Goal: Task Accomplishment & Management: Use online tool/utility

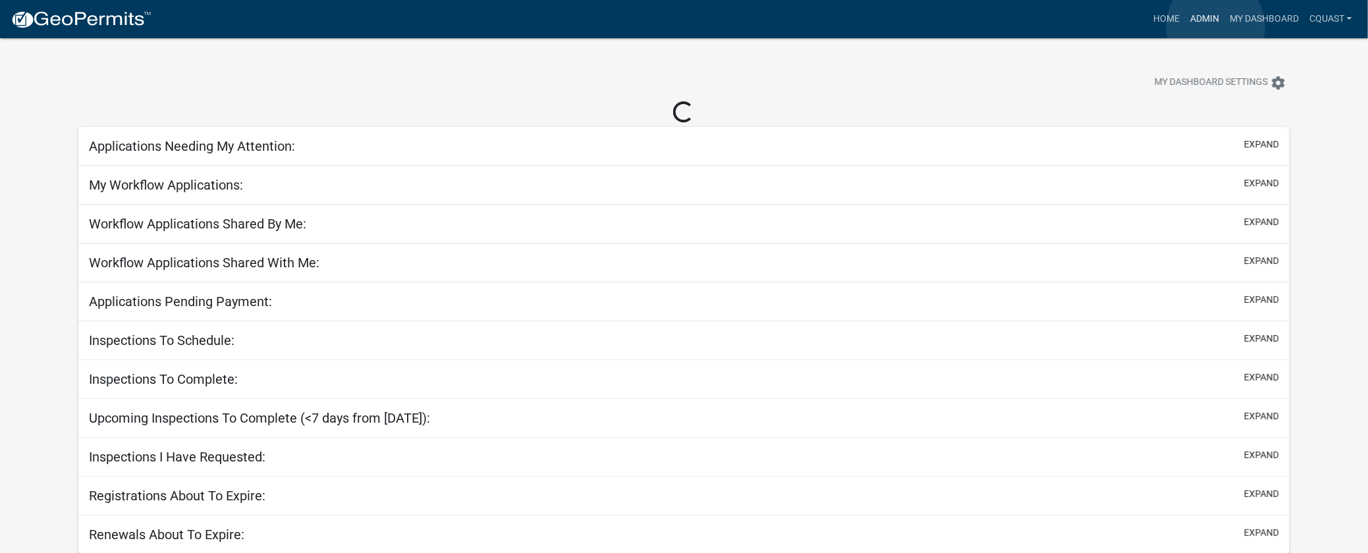
click at [1215, 26] on link "Admin" at bounding box center [1204, 19] width 40 height 25
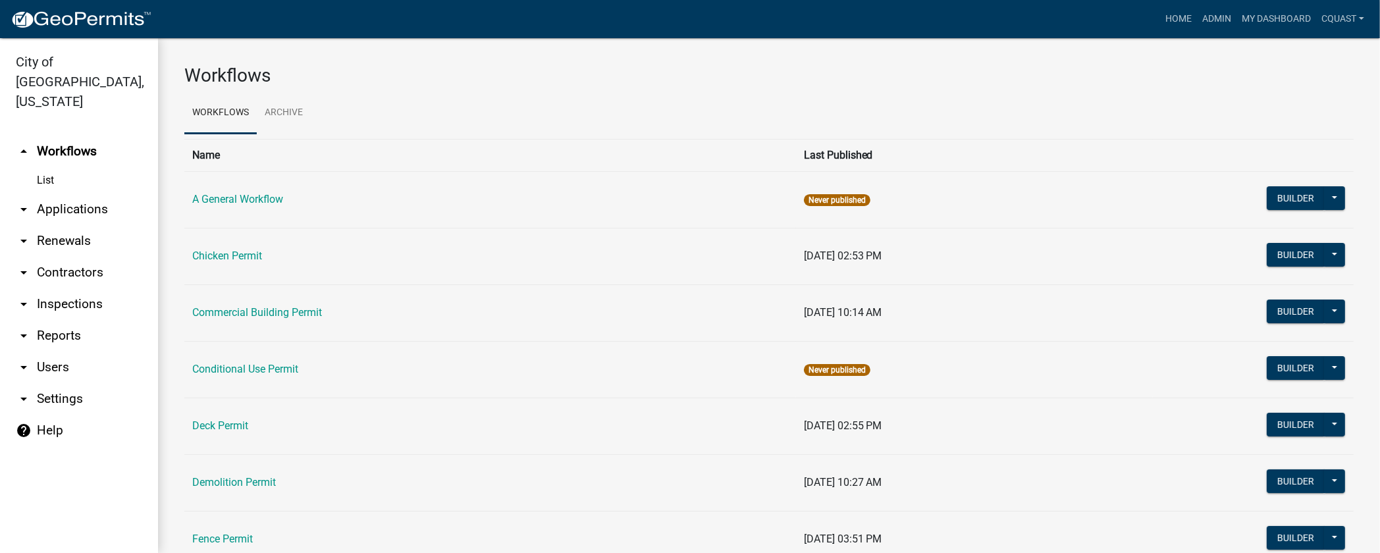
click at [105, 194] on link "arrow_drop_down Applications" at bounding box center [79, 210] width 158 height 32
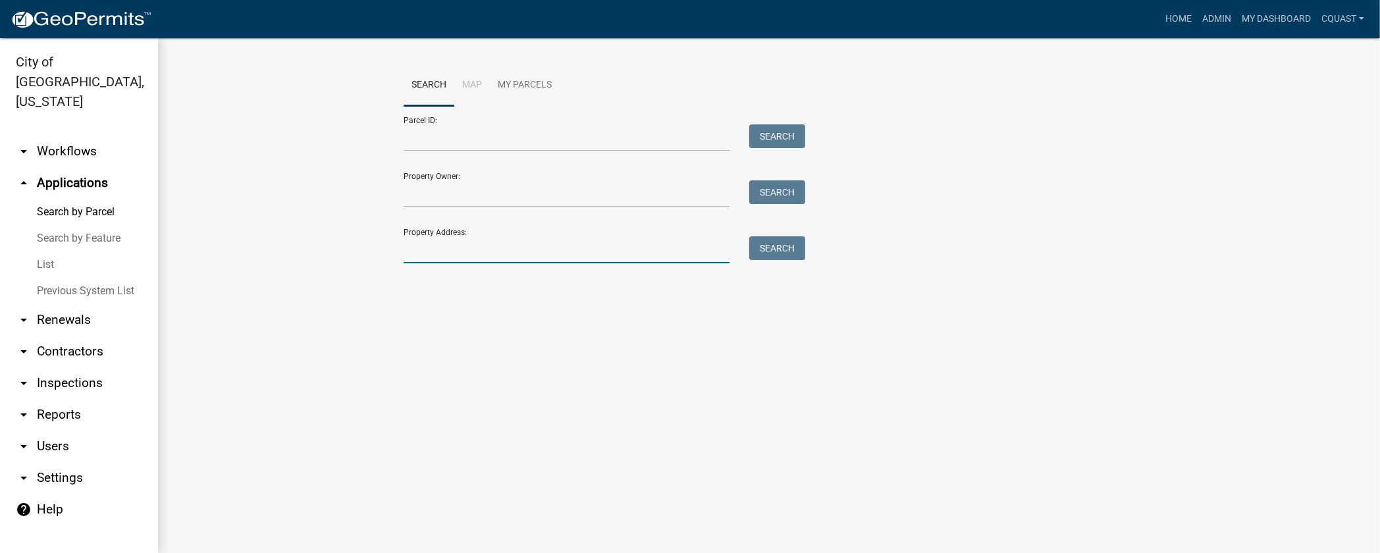
click at [464, 252] on input "Property Address:" at bounding box center [567, 249] width 326 height 27
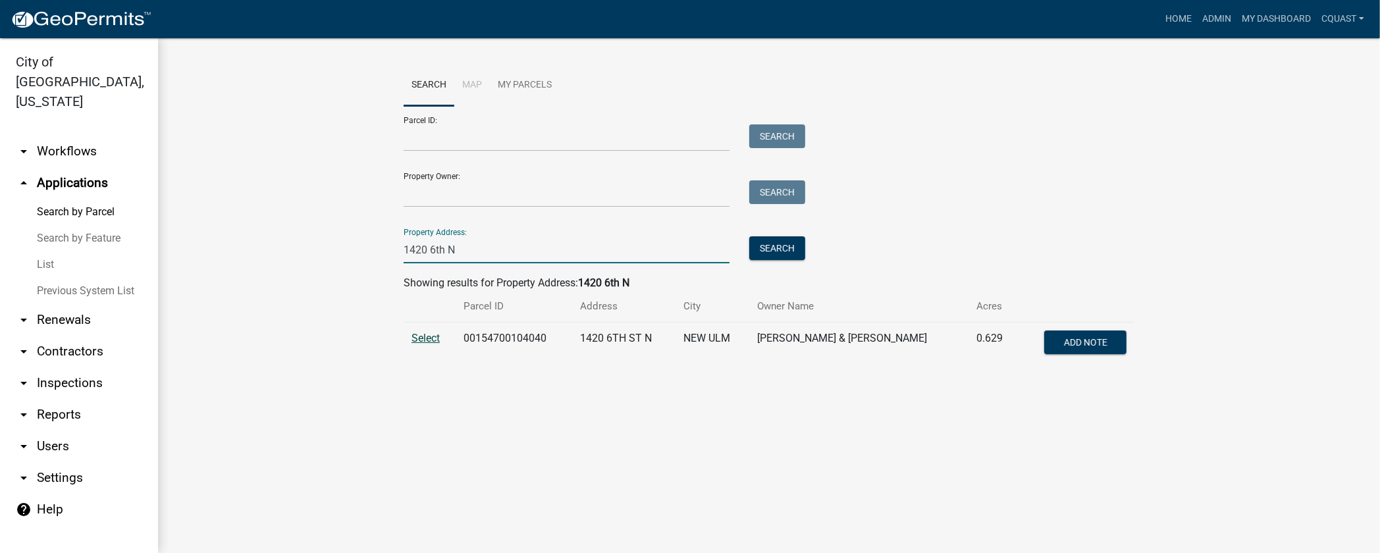
type input "1420 6th N"
click at [429, 340] on span "Select" at bounding box center [426, 338] width 28 height 13
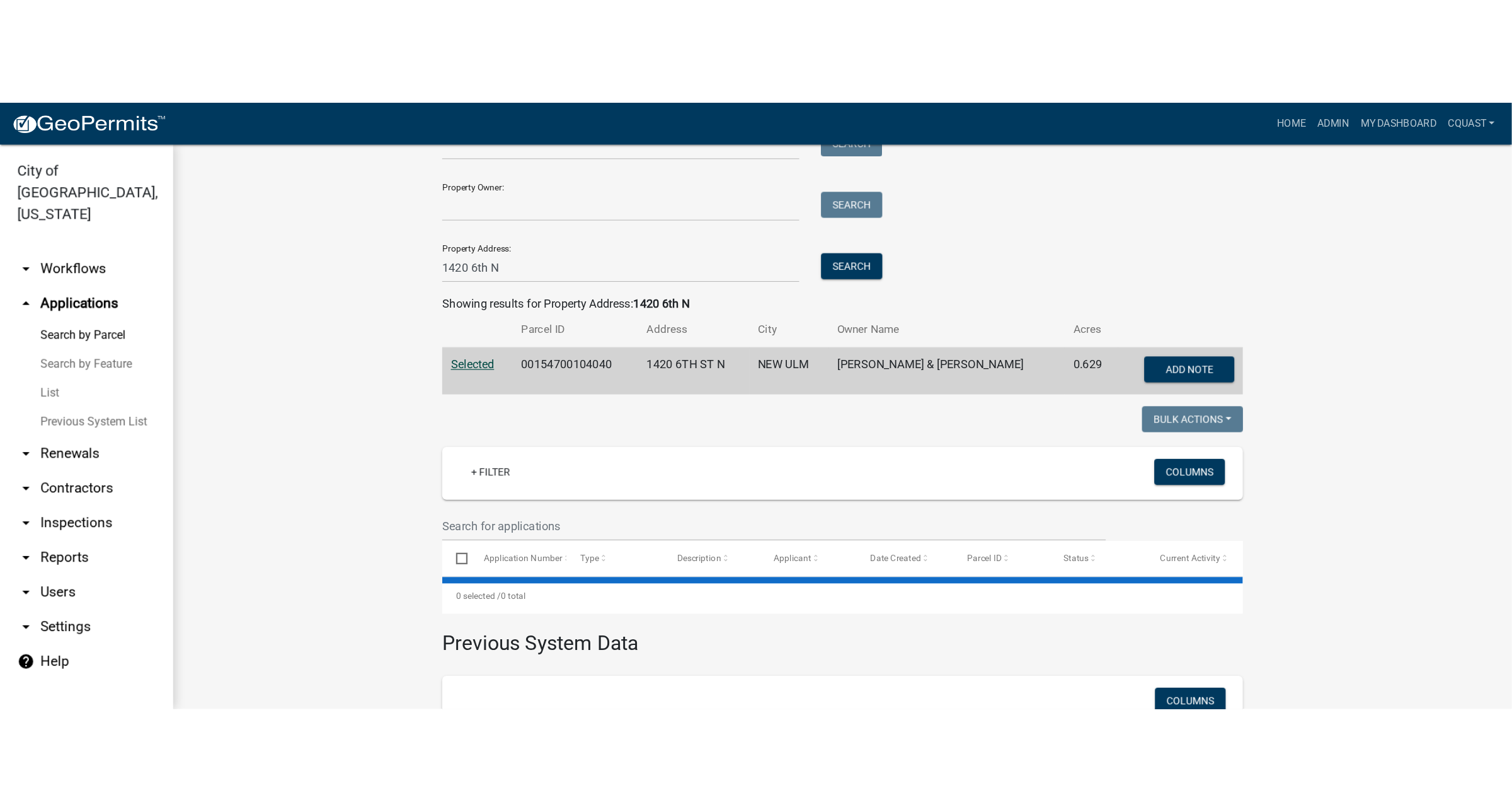
scroll to position [210, 0]
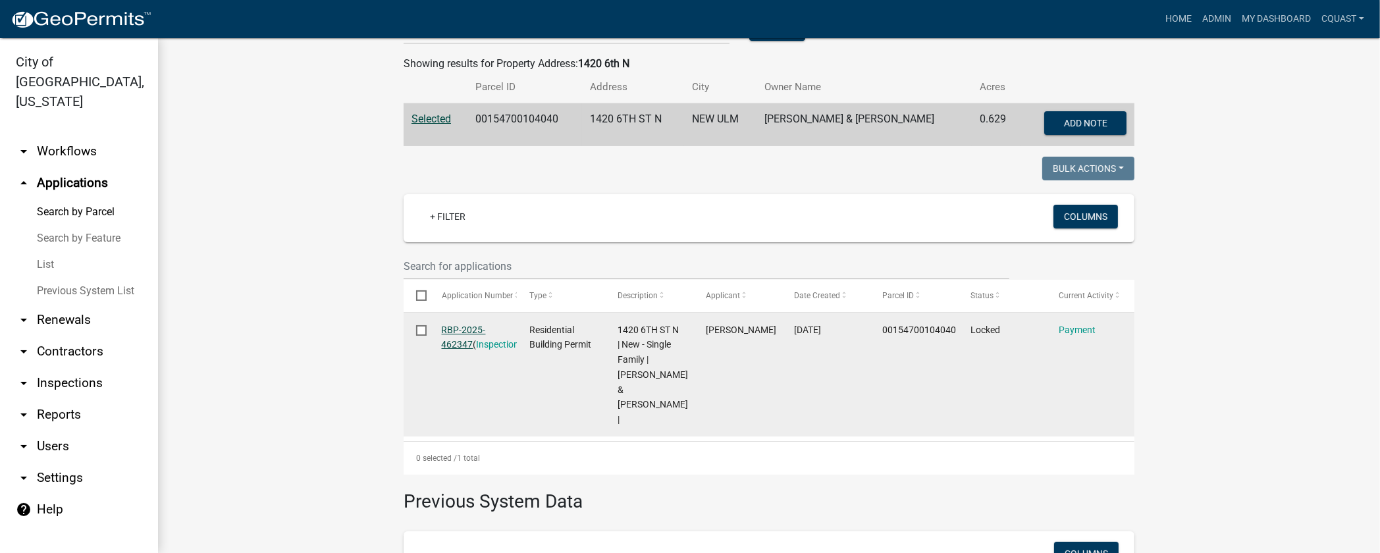
click at [463, 334] on link "RBP-2025-462347" at bounding box center [464, 338] width 44 height 26
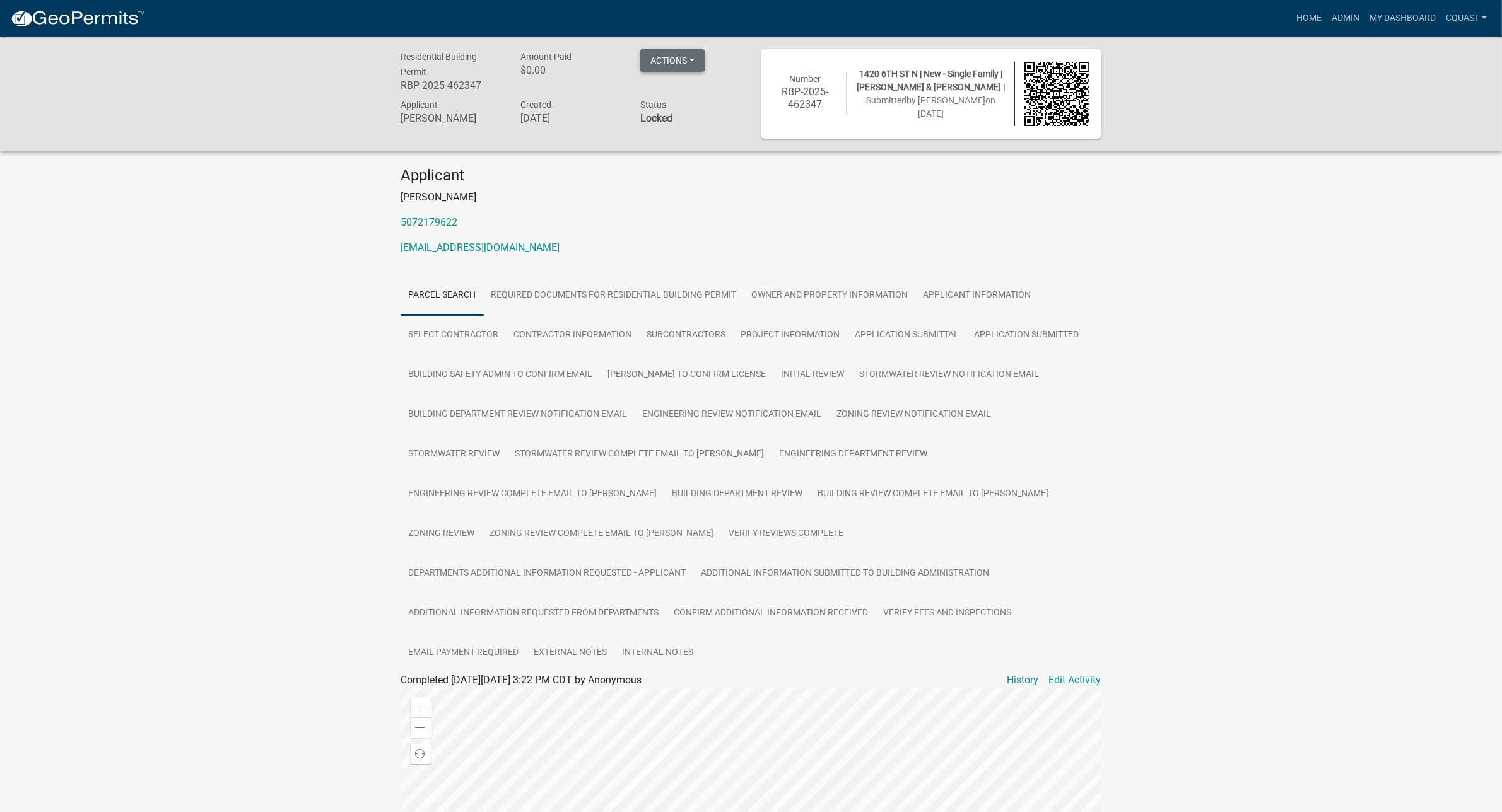
click at [676, 63] on button "Actions" at bounding box center [671, 60] width 64 height 23
click at [678, 66] on button "Actions" at bounding box center [671, 60] width 64 height 23
click at [682, 79] on link "Reopen" at bounding box center [728, 94] width 176 height 31
click at [685, 64] on button "Actions" at bounding box center [671, 60] width 64 height 23
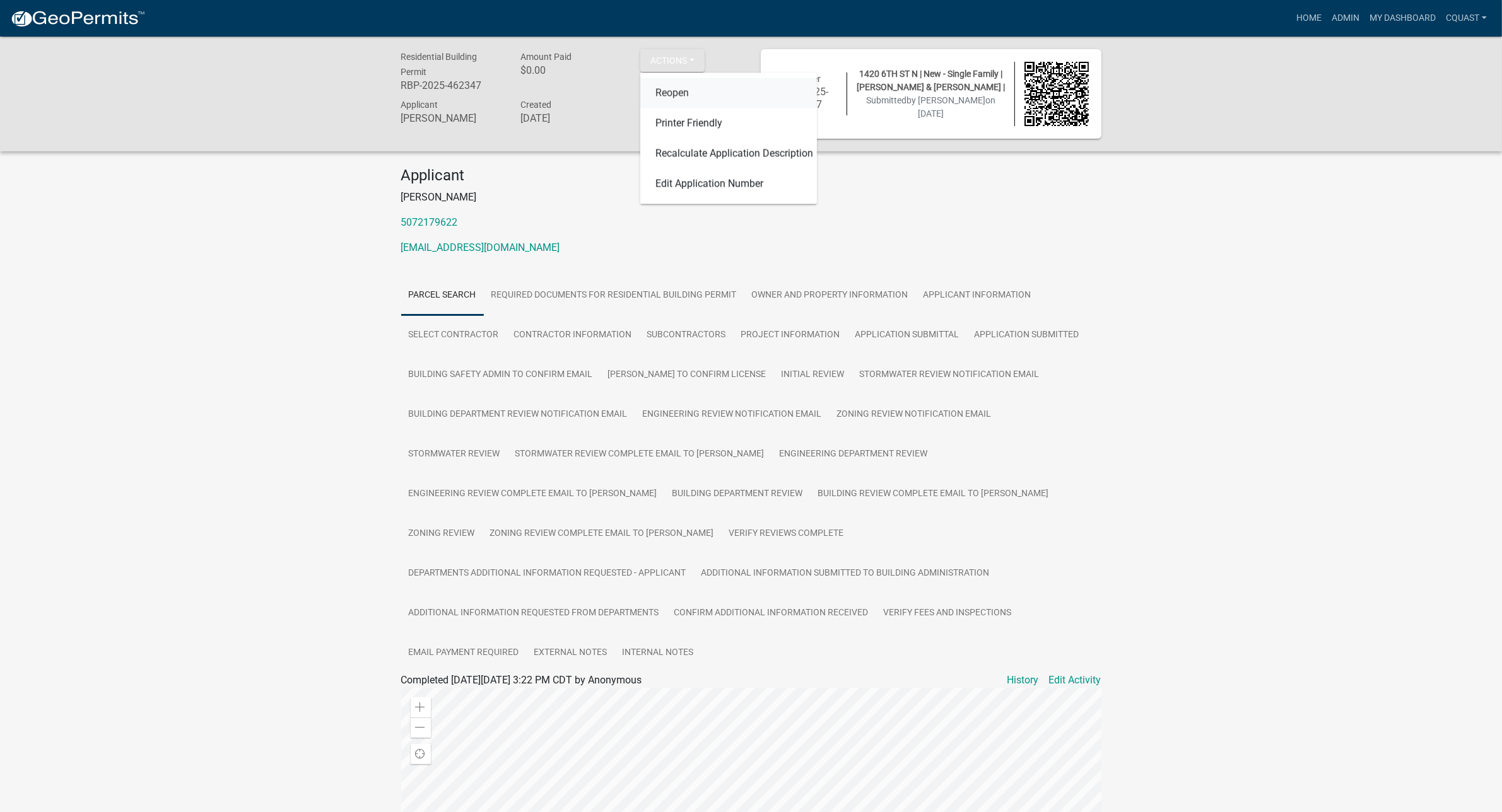
click at [690, 95] on link "Reopen" at bounding box center [728, 94] width 176 height 31
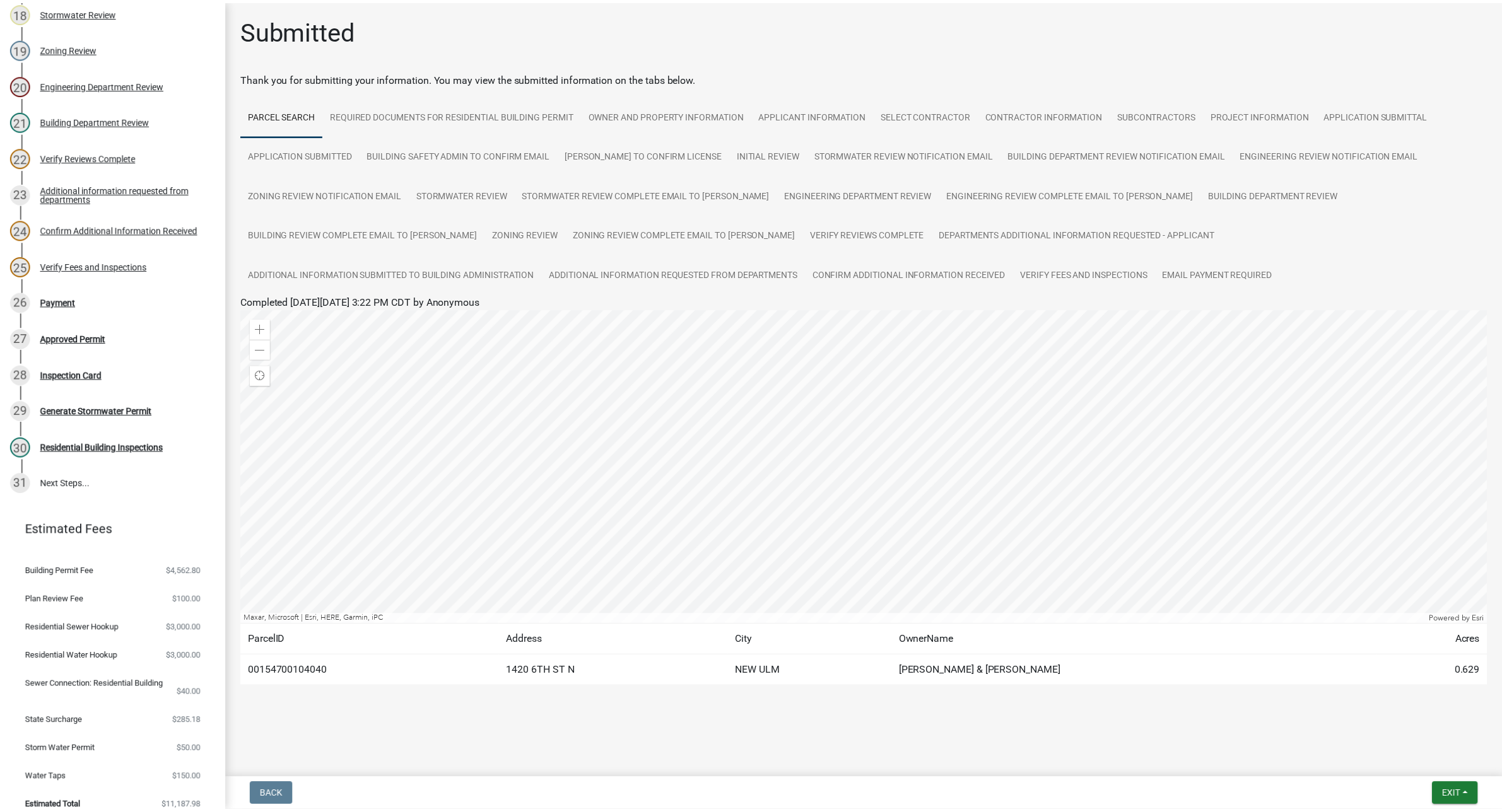
scroll to position [804, 0]
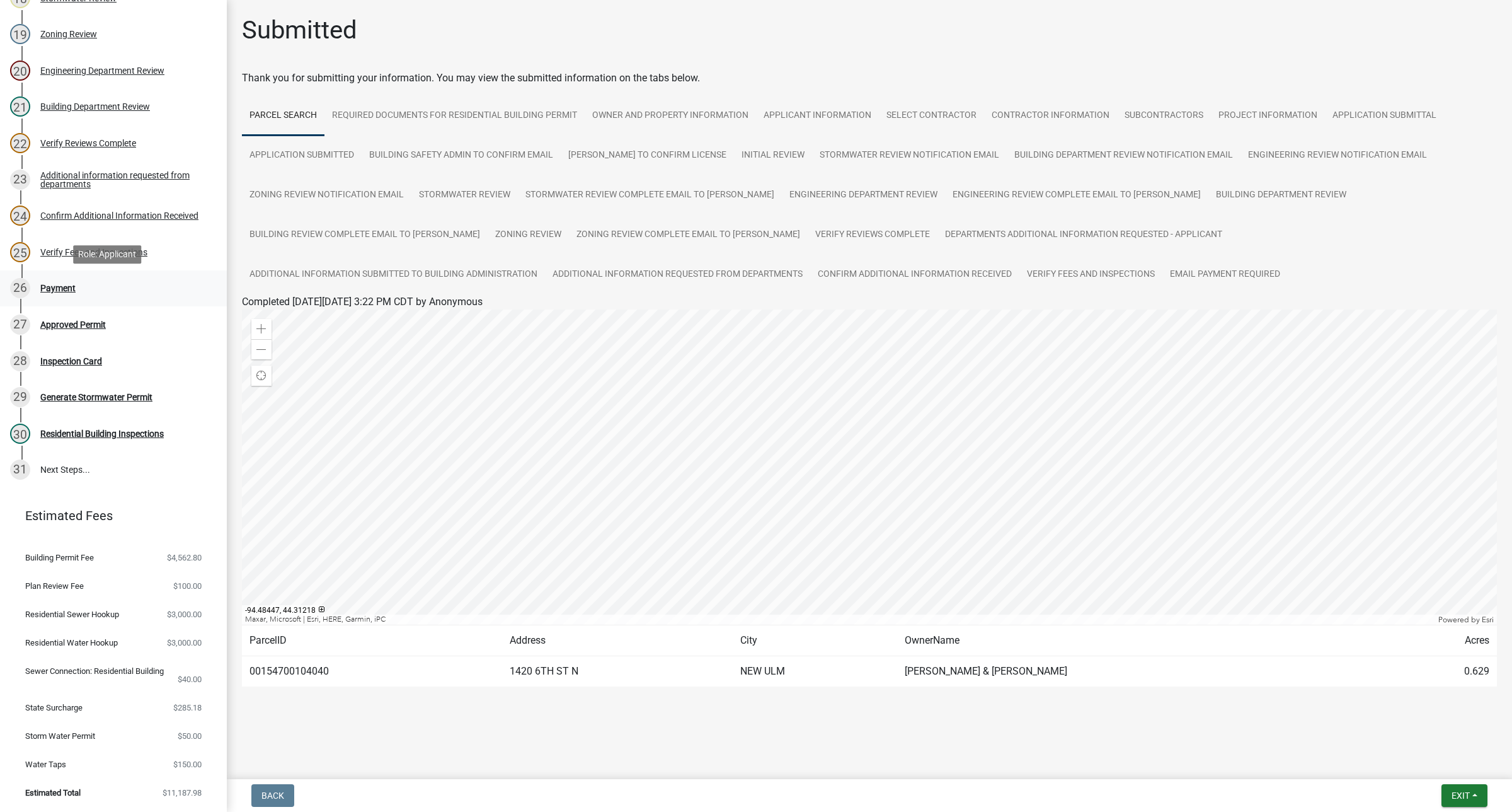
click at [66, 283] on div "Payment" at bounding box center [57, 287] width 35 height 9
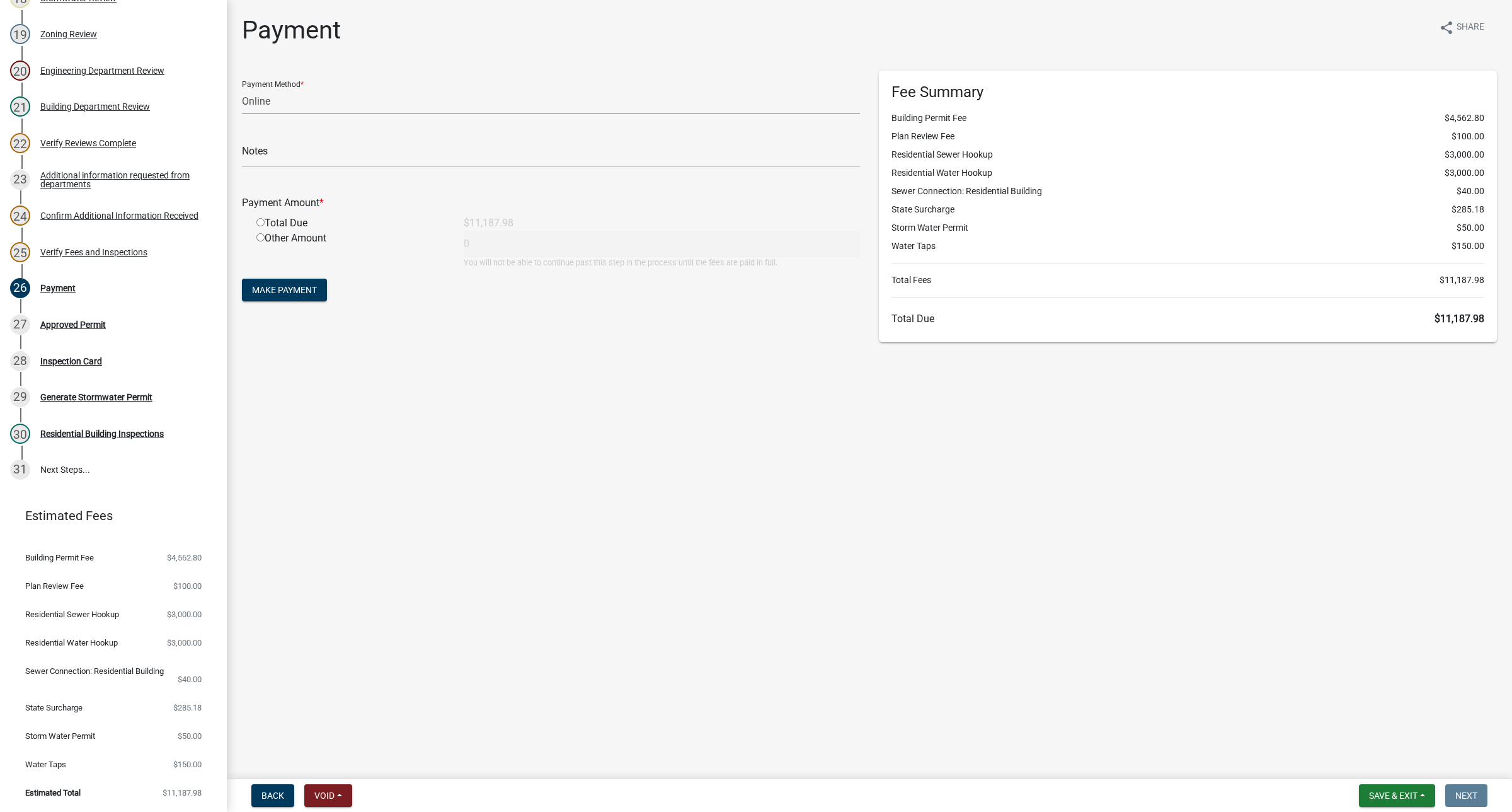
click at [322, 110] on select "Credit Card POS Check Cash Online" at bounding box center [551, 101] width 618 height 26
select select "1: 0"
click at [242, 88] on select "Credit Card POS Check Cash Online" at bounding box center [551, 101] width 618 height 26
click at [289, 156] on input "text" at bounding box center [551, 154] width 618 height 26
type input "6855"
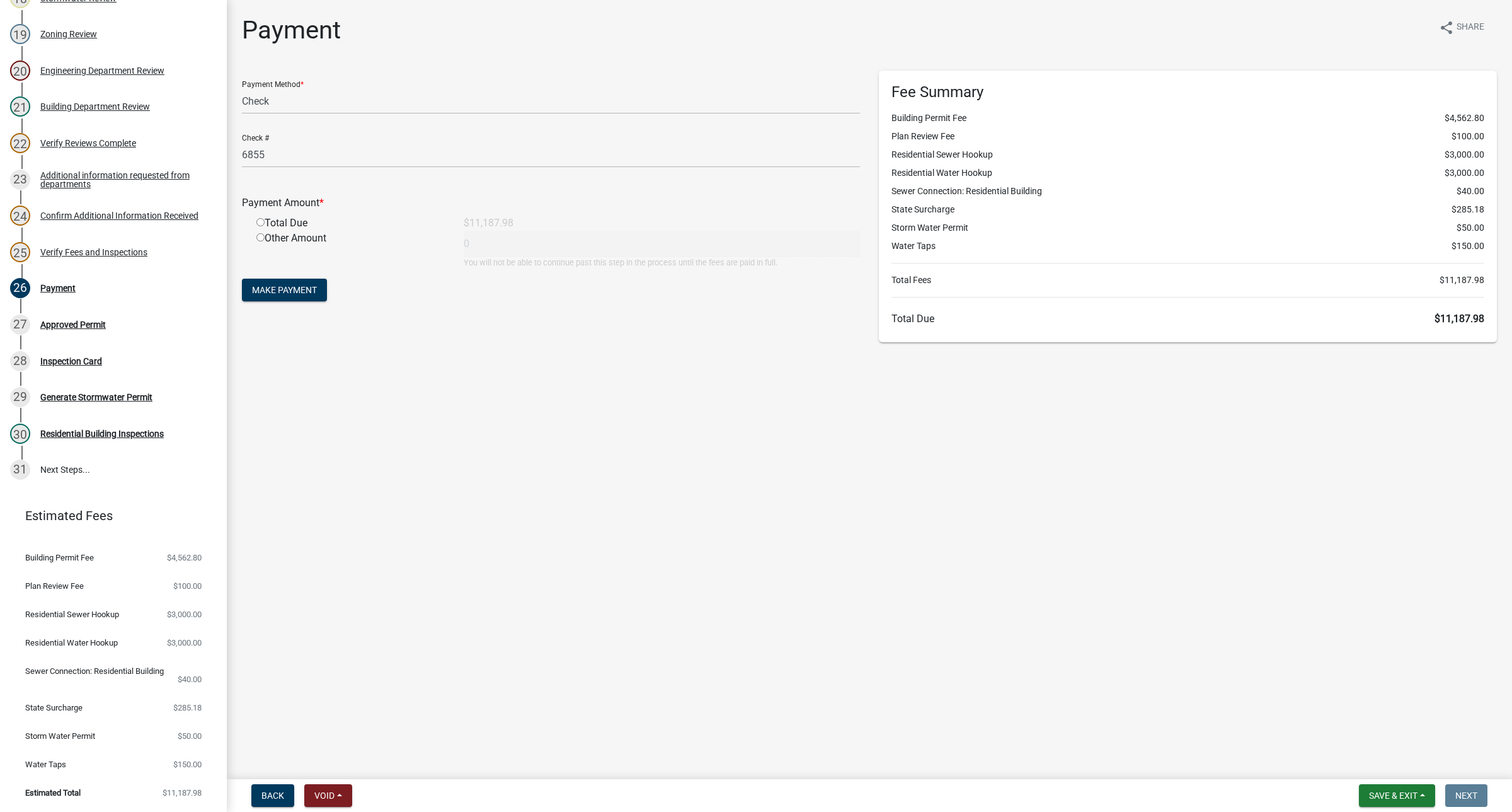
click at [278, 222] on div "Total Due" at bounding box center [350, 223] width 208 height 15
click at [258, 224] on input "radio" at bounding box center [260, 222] width 9 height 9
radio input "true"
type input "11187.98"
click at [280, 288] on span "Make Payment" at bounding box center [284, 290] width 65 height 11
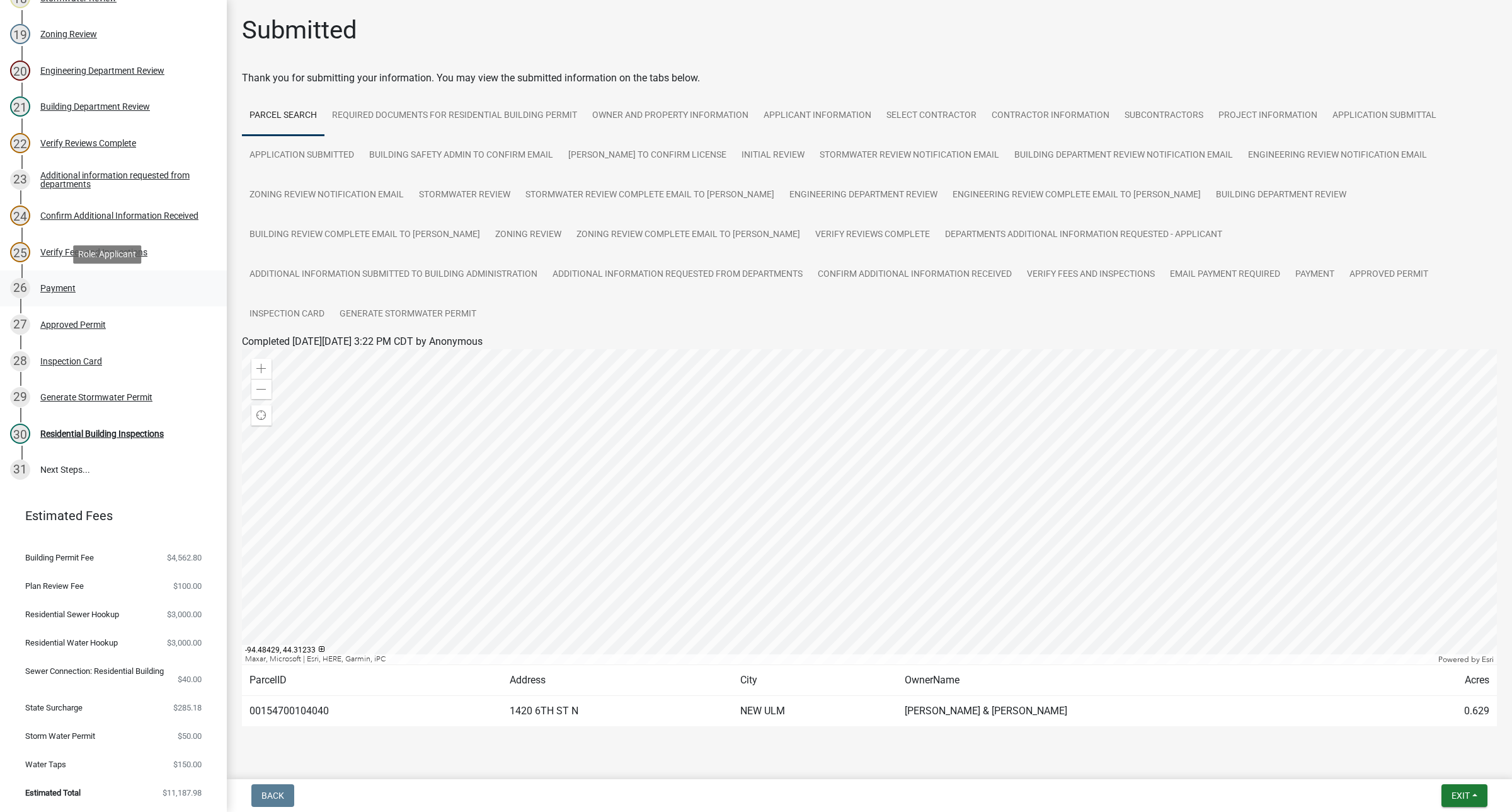
click at [51, 281] on div "26 Payment" at bounding box center [108, 287] width 196 height 20
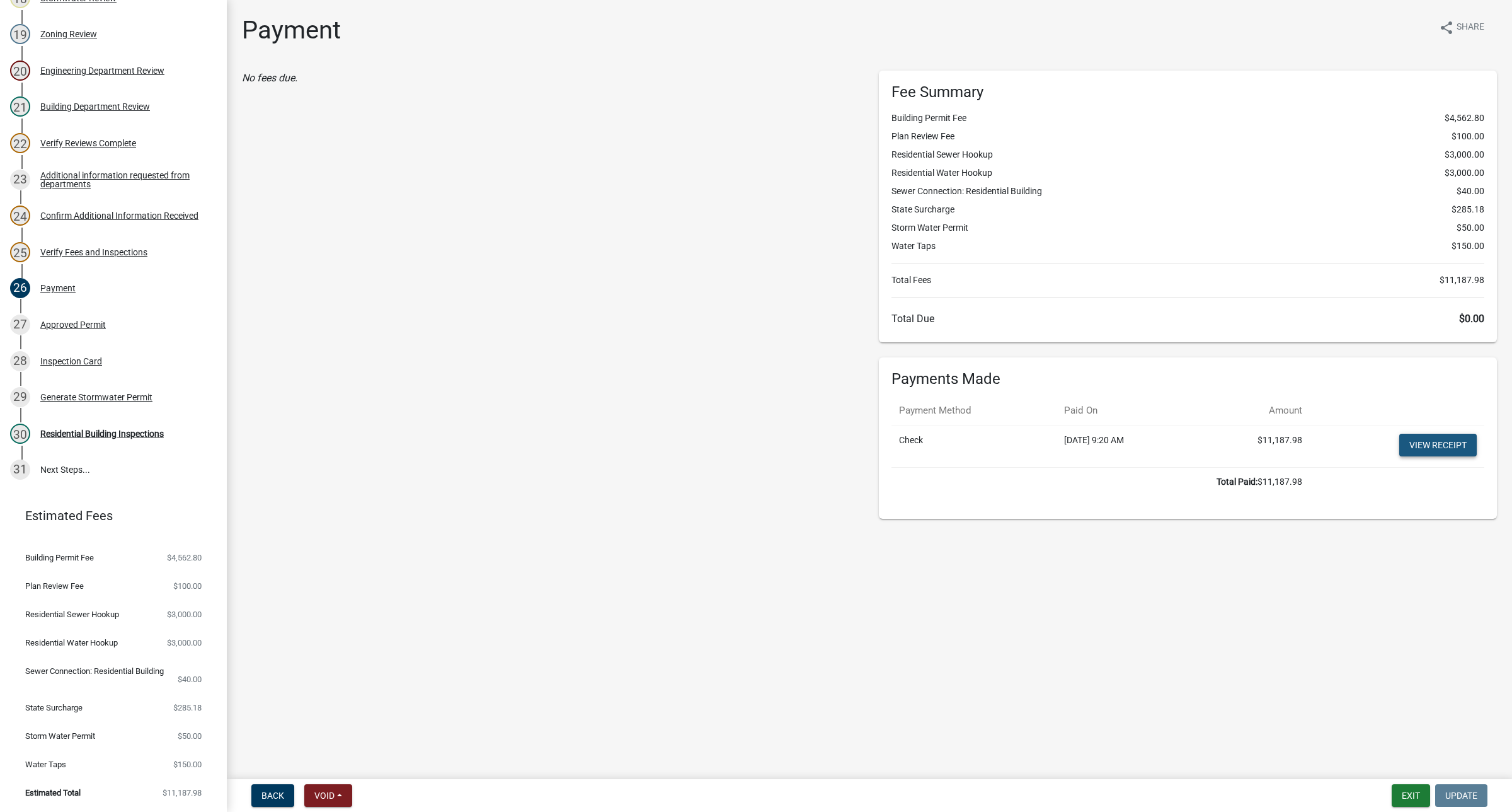
click at [1308, 445] on link "View receipt" at bounding box center [1437, 445] width 78 height 23
click at [1308, 529] on button "Exit" at bounding box center [1411, 796] width 38 height 23
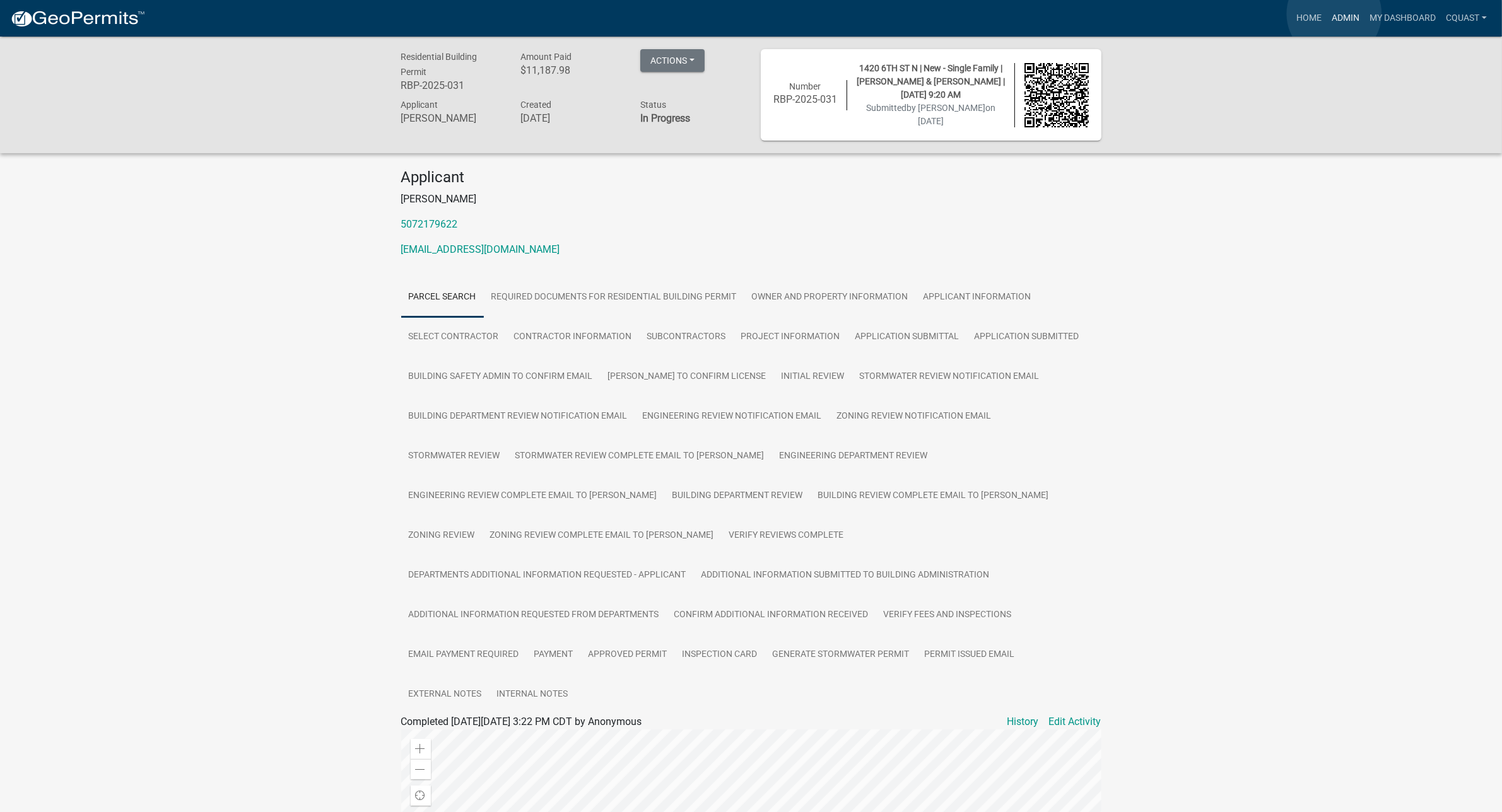
click at [1309, 13] on link "Admin" at bounding box center [1346, 18] width 38 height 24
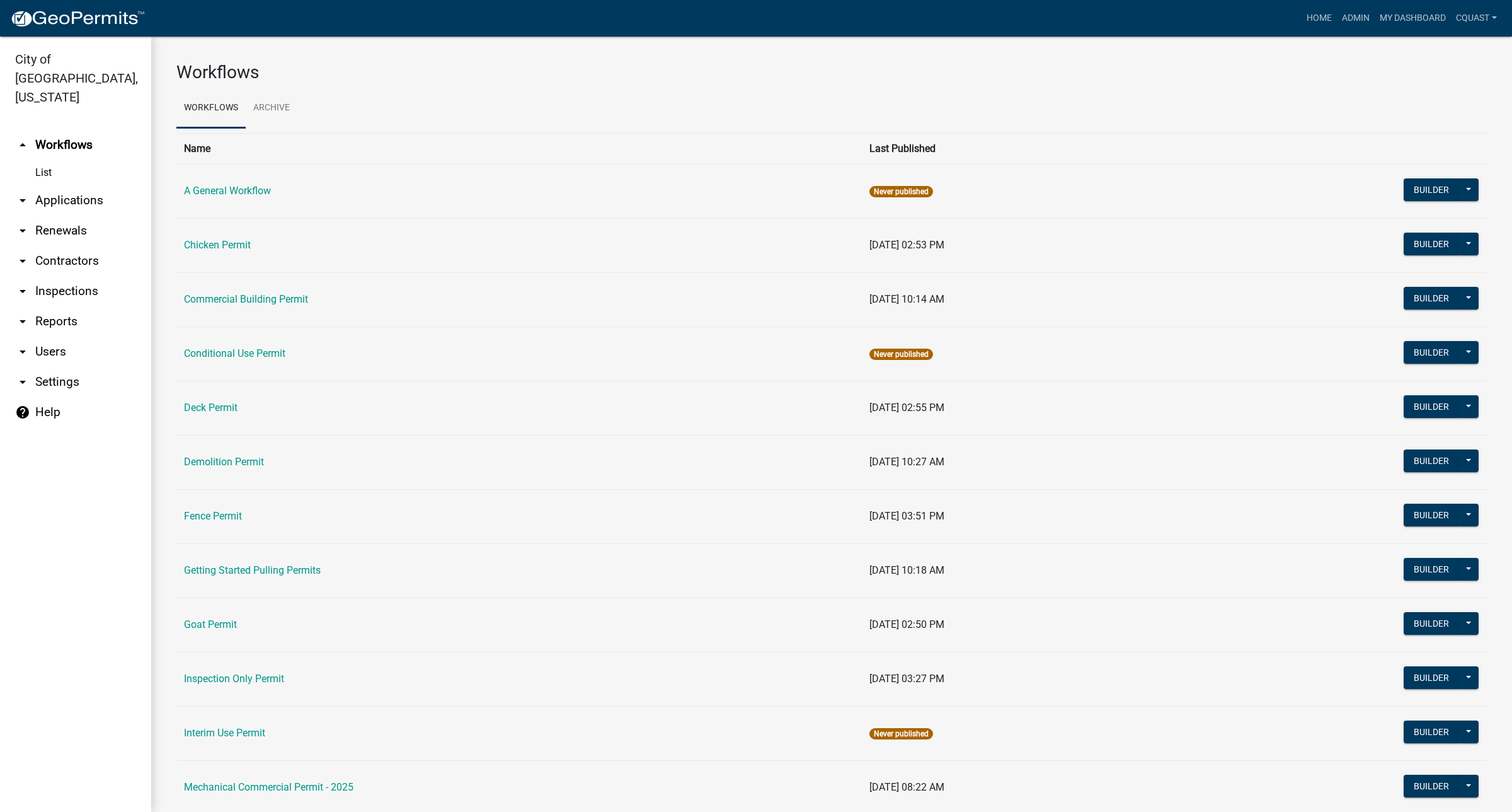
click at [60, 306] on link "arrow_drop_down Reports" at bounding box center [76, 322] width 151 height 31
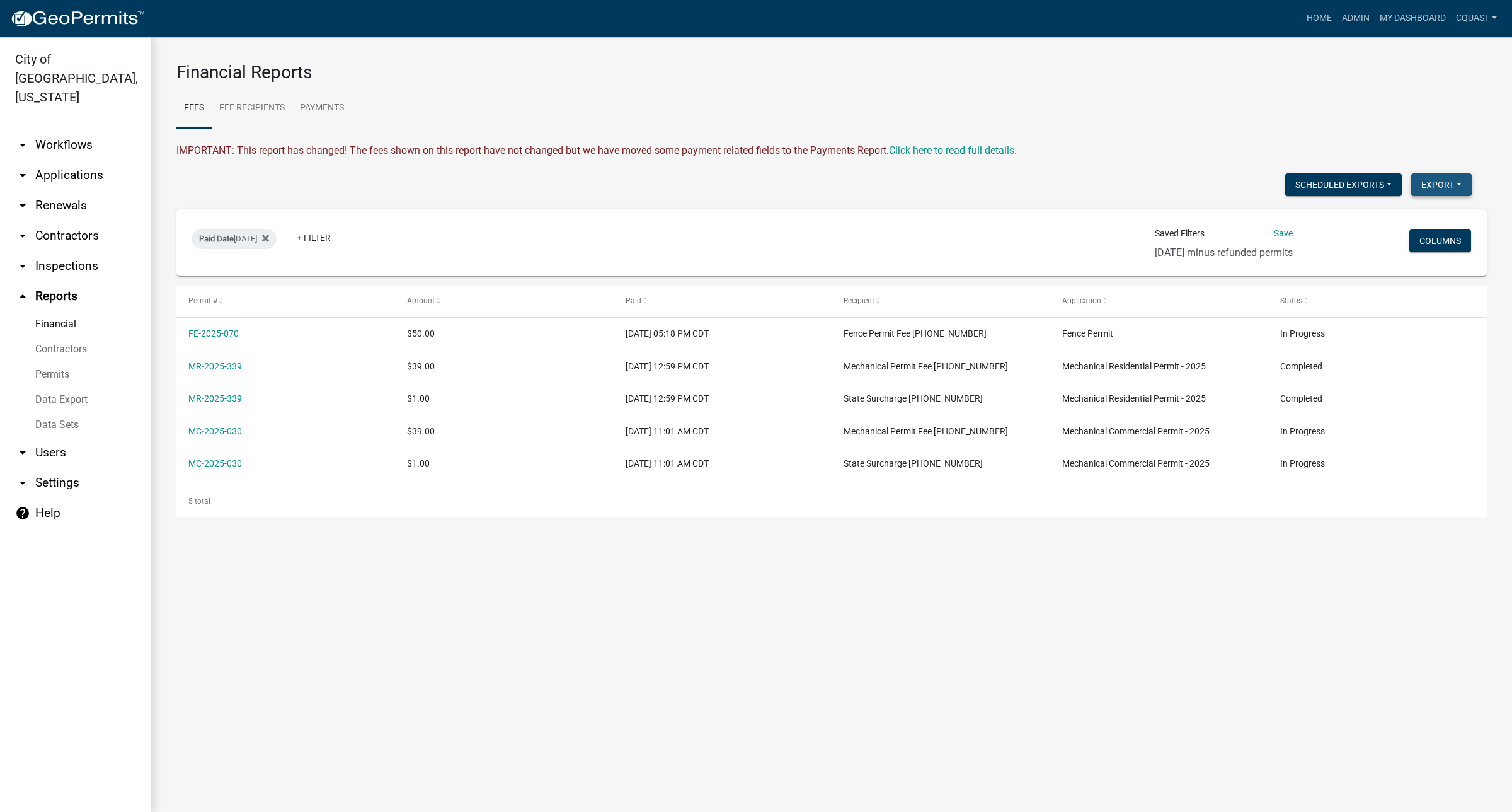
click at [1308, 184] on button "Export" at bounding box center [1441, 185] width 60 height 23
click at [1308, 218] on button "Excel Format (.xlsx)" at bounding box center [1412, 217] width 118 height 31
click at [304, 529] on main "Financial Reports Fees Fee Recipients Payments IMPORTANT: This report has chang…" at bounding box center [832, 424] width 1361 height 776
